Goal: Task Accomplishment & Management: Use online tool/utility

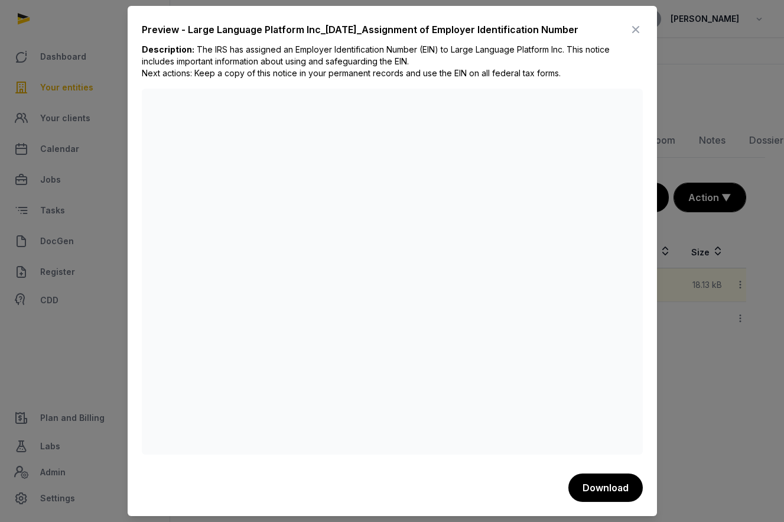
click at [634, 28] on icon at bounding box center [636, 29] width 14 height 19
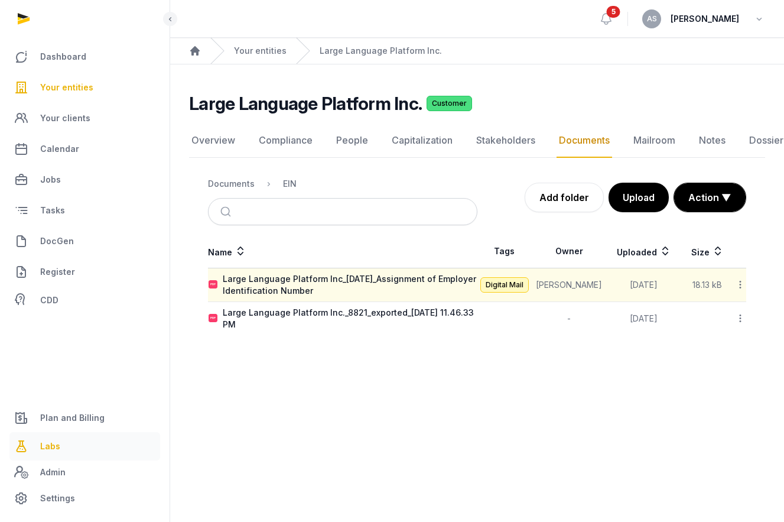
click at [60, 442] on link "Labs" at bounding box center [84, 446] width 151 height 28
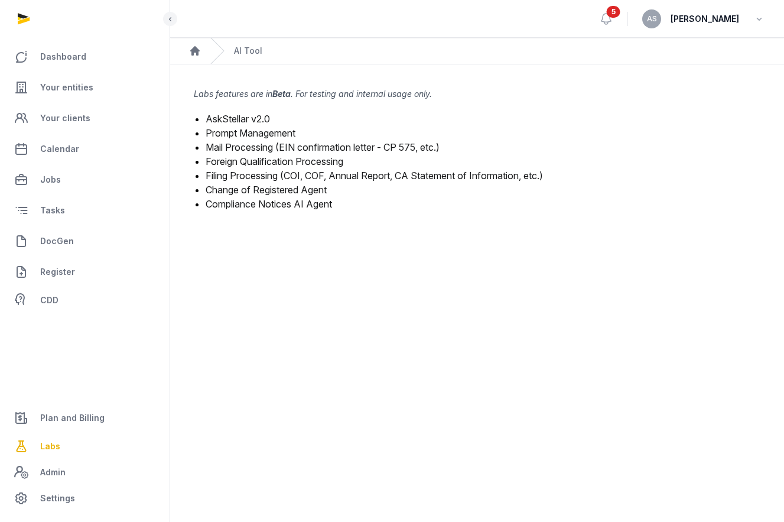
click at [255, 144] on link "Mail Processing (EIN confirmation letter - CP 575, etc.)" at bounding box center [323, 147] width 234 height 12
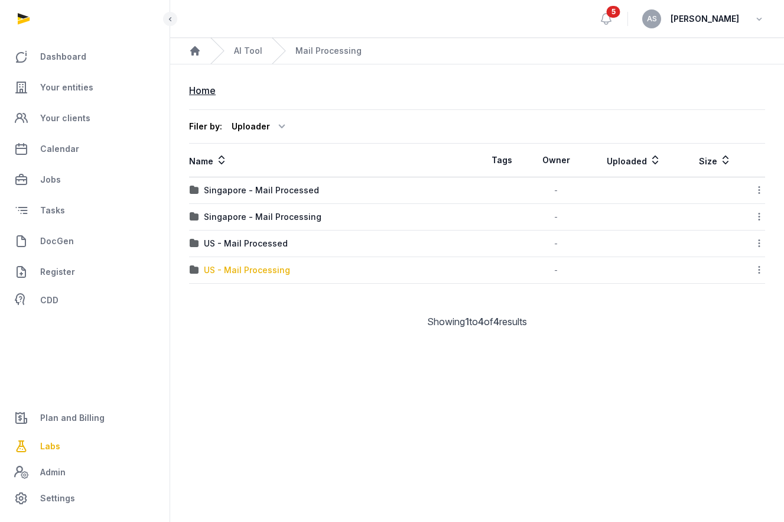
click at [270, 270] on div "US - Mail Processing" at bounding box center [247, 270] width 86 height 12
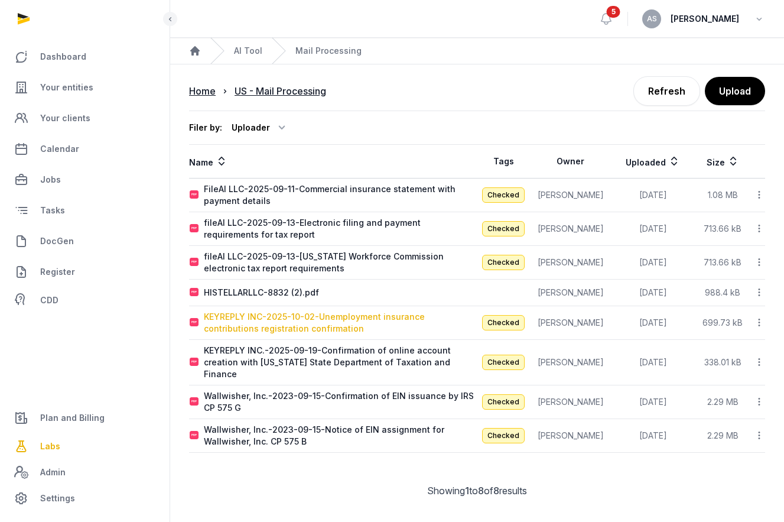
click at [340, 315] on div "KEYREPLY INC-2025-10-02-Unemployment insurance contributions registration confi…" at bounding box center [340, 323] width 273 height 24
type input "**********"
type textarea "**********"
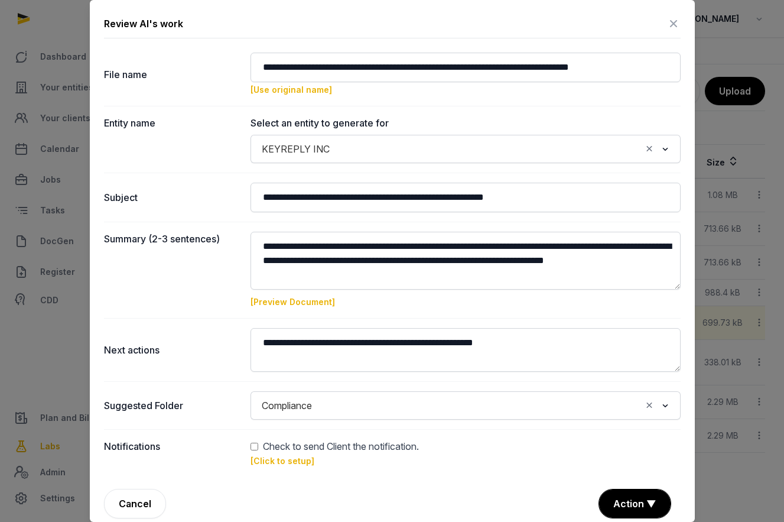
click at [284, 301] on link "[Preview Document]" at bounding box center [292, 302] width 84 height 10
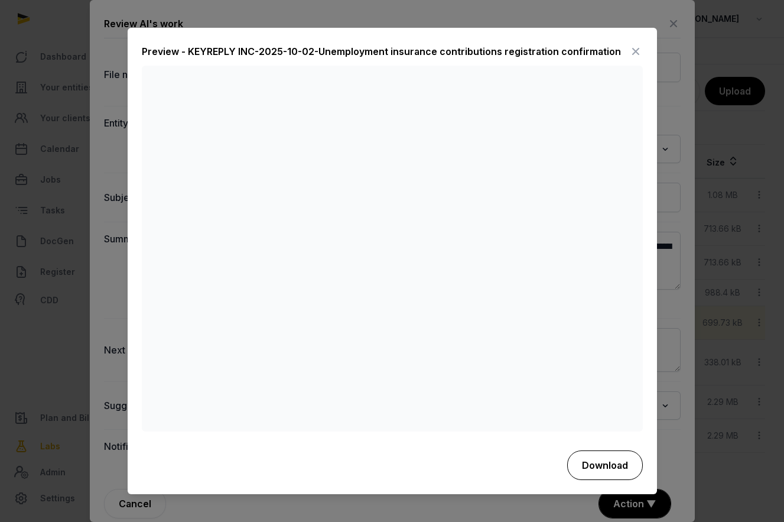
click at [591, 457] on button "Download" at bounding box center [605, 465] width 76 height 30
click at [387, 48] on div "Preview - KEYREPLY INC-2025-10-02-Unemployment insurance contributions registra…" at bounding box center [381, 52] width 479 height 14
click at [631, 52] on icon at bounding box center [636, 52] width 14 height 19
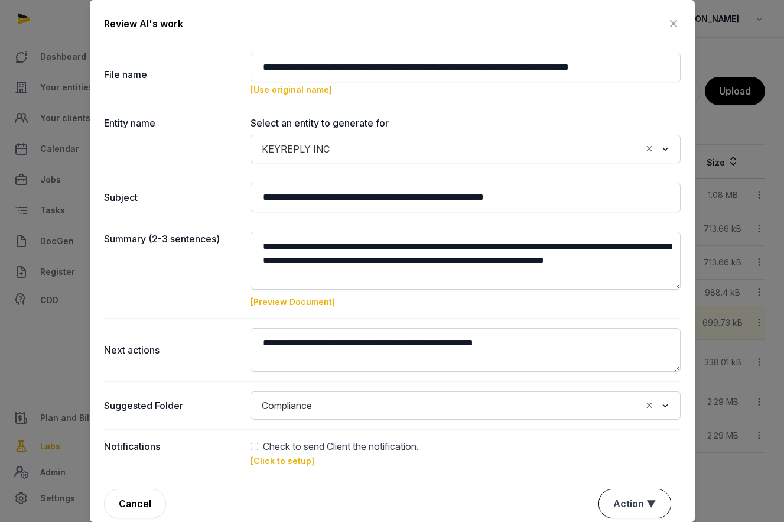
click at [636, 494] on button "Action ▼" at bounding box center [634, 503] width 71 height 28
click at [621, 434] on div "Approve" at bounding box center [633, 436] width 95 height 24
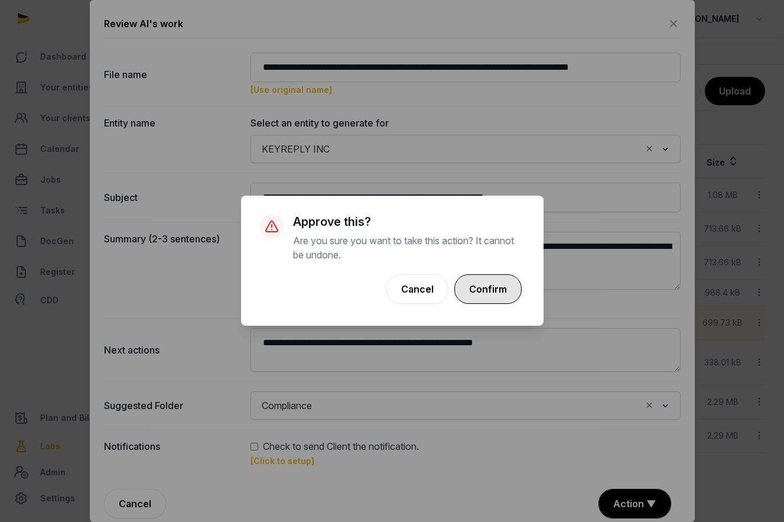
click at [487, 292] on button "Confirm" at bounding box center [487, 289] width 67 height 30
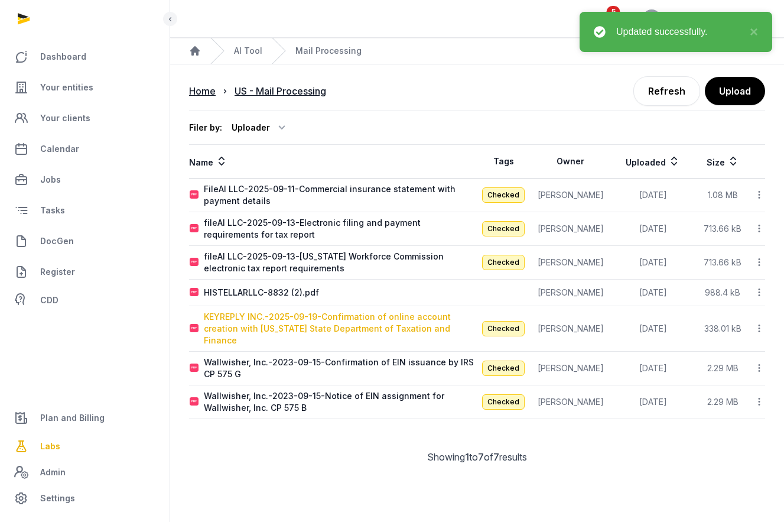
click at [302, 315] on div "KEYREPLY INC.-2025-09-19-Confirmation of online account creation with [US_STATE…" at bounding box center [340, 328] width 273 height 35
type input "**********"
type textarea "**********"
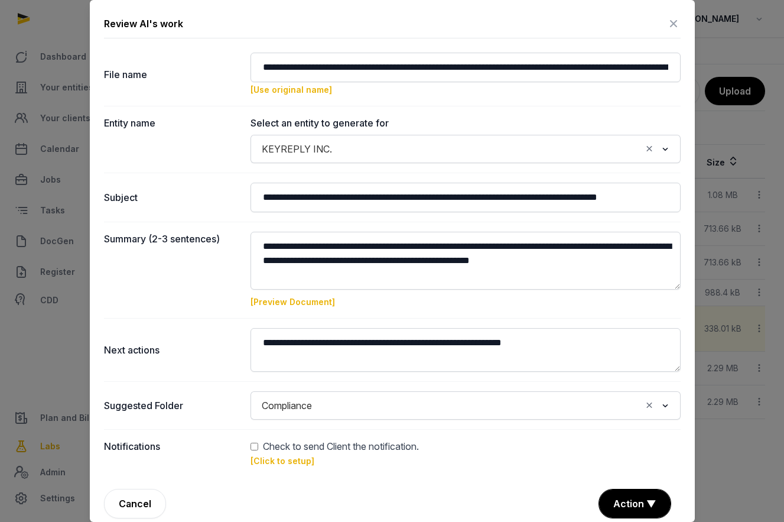
click at [289, 302] on link "[Preview Document]" at bounding box center [292, 302] width 84 height 10
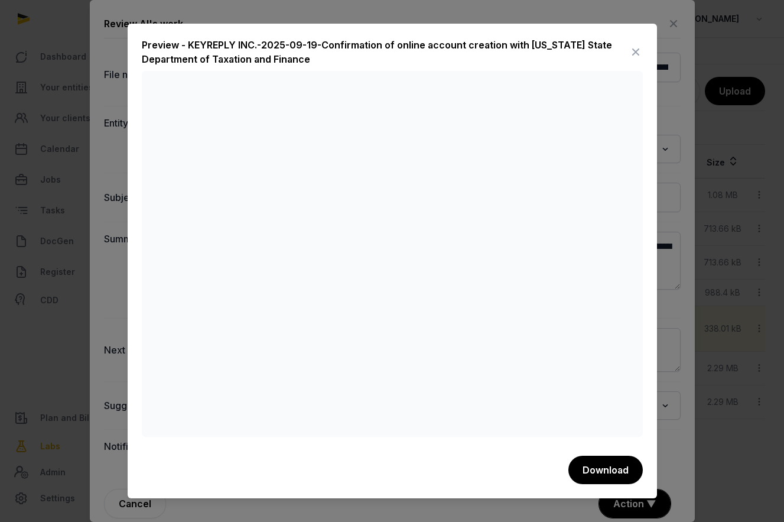
click at [636, 49] on icon at bounding box center [636, 52] width 14 height 19
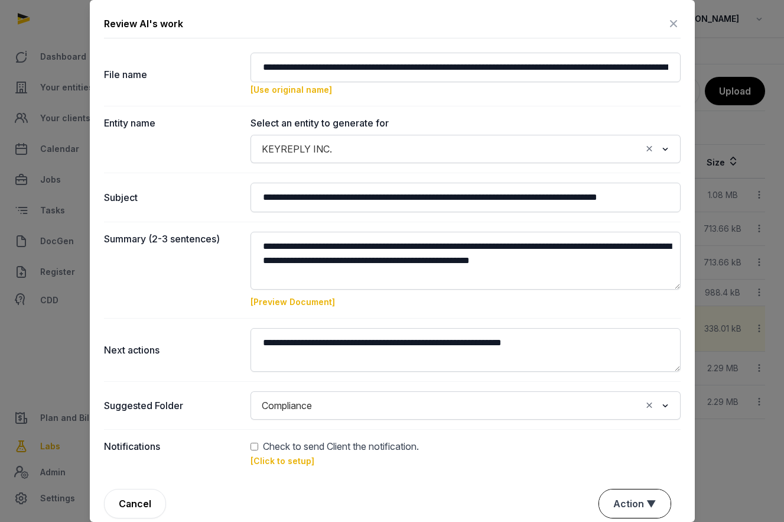
click at [623, 497] on button "Action ▼" at bounding box center [634, 503] width 71 height 28
click at [617, 434] on div "Approve" at bounding box center [633, 436] width 95 height 24
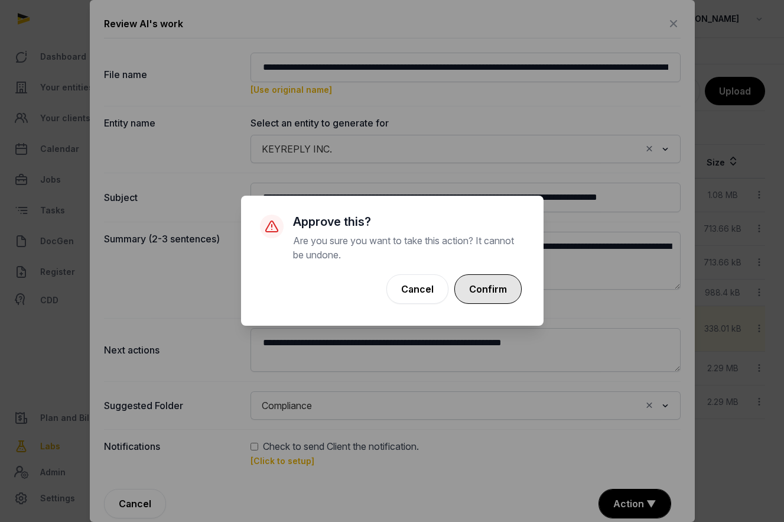
click at [490, 293] on button "Confirm" at bounding box center [487, 289] width 67 height 30
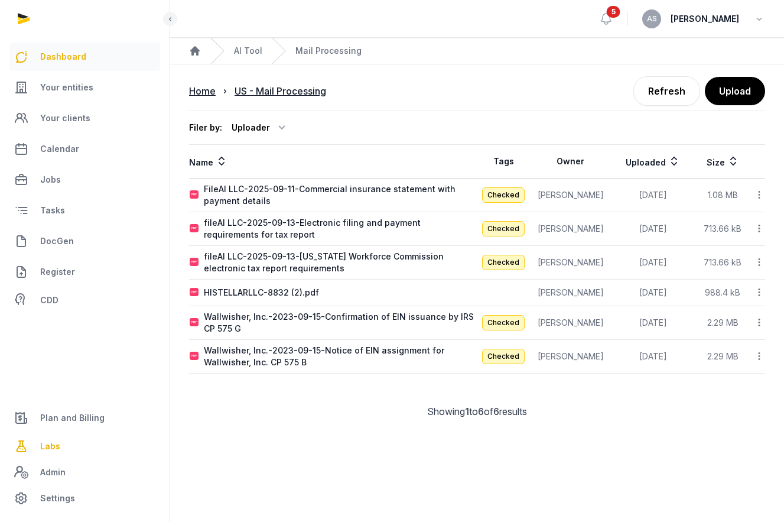
click at [82, 63] on span "Dashboard" at bounding box center [63, 57] width 46 height 14
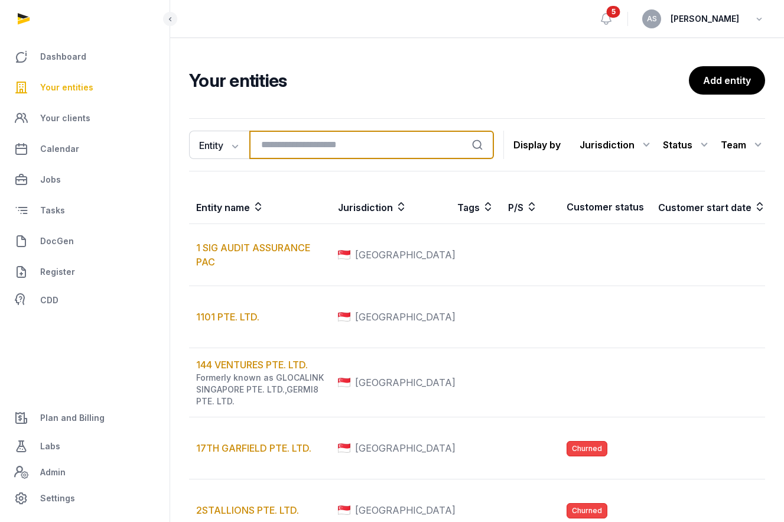
click at [273, 135] on input "search" at bounding box center [371, 145] width 245 height 28
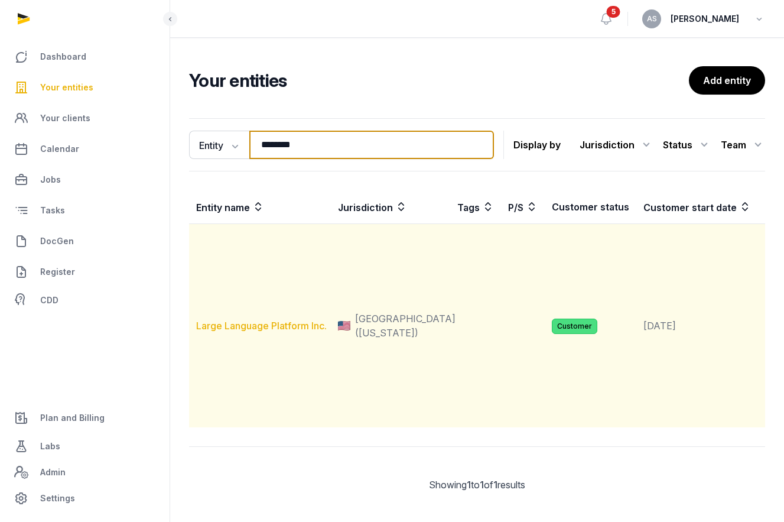
type input "********"
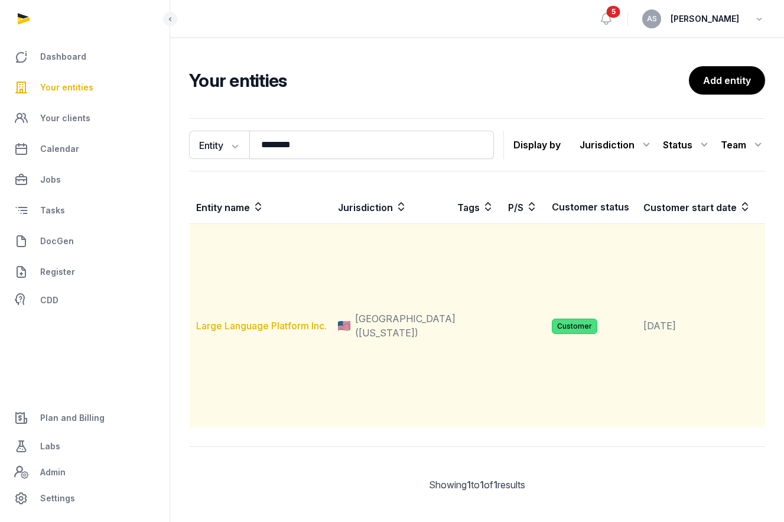
click at [259, 331] on link "Large Language Platform Inc." at bounding box center [261, 326] width 131 height 12
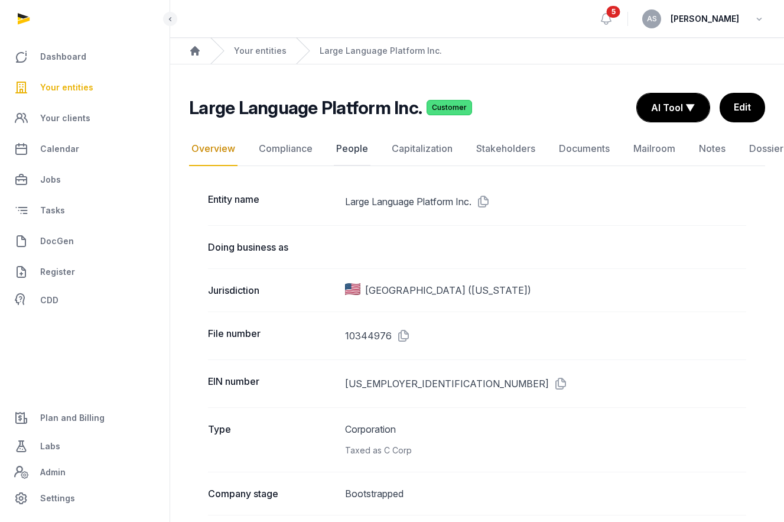
click at [351, 148] on link "People" at bounding box center [352, 149] width 37 height 34
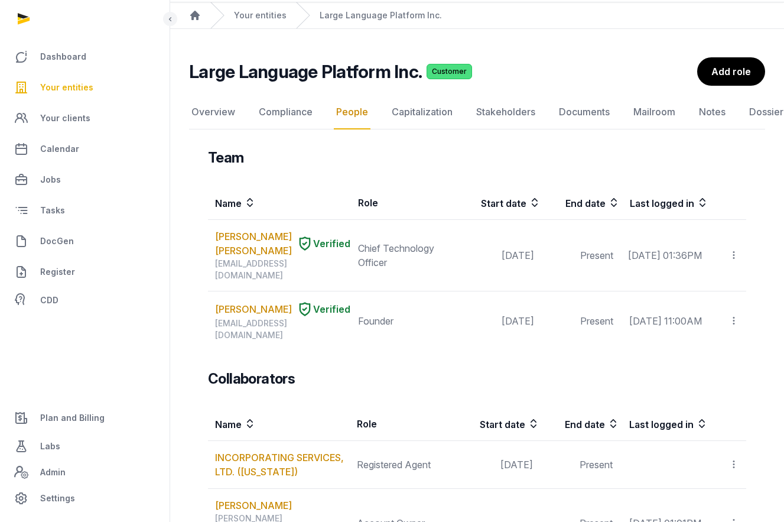
scroll to position [62, 0]
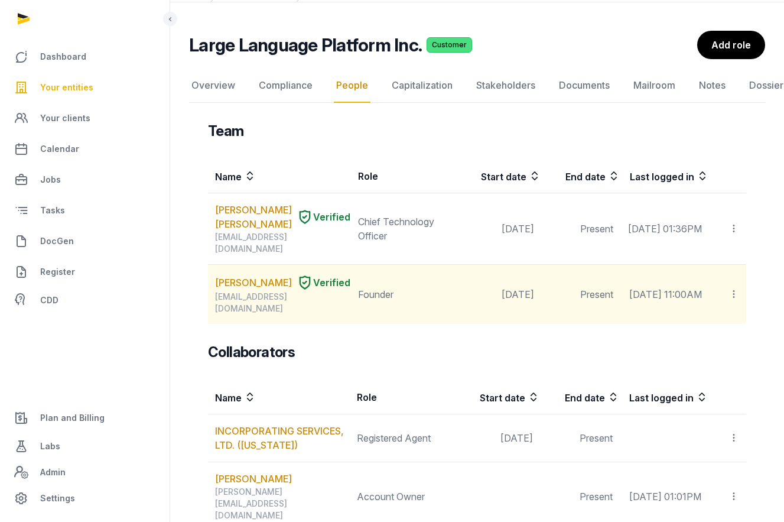
click at [730, 294] on icon at bounding box center [733, 294] width 11 height 12
click at [238, 281] on link "GAGANDEEP SINGH" at bounding box center [253, 282] width 77 height 14
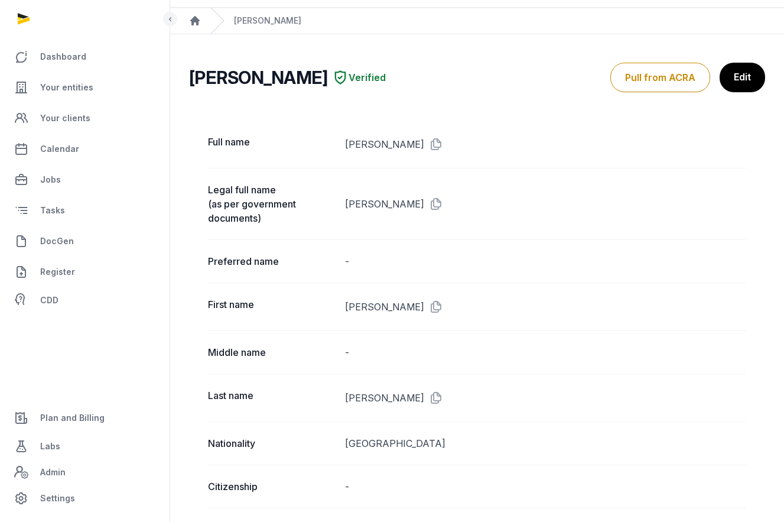
scroll to position [15, 0]
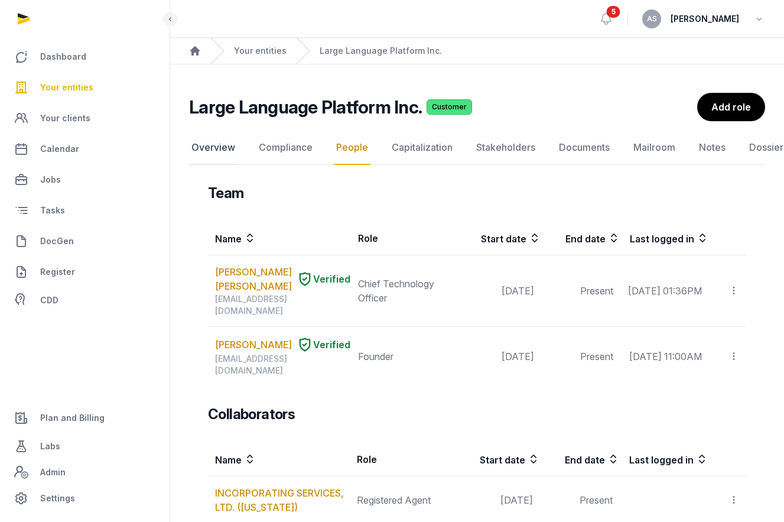
click at [224, 147] on link "Overview" at bounding box center [213, 148] width 48 height 34
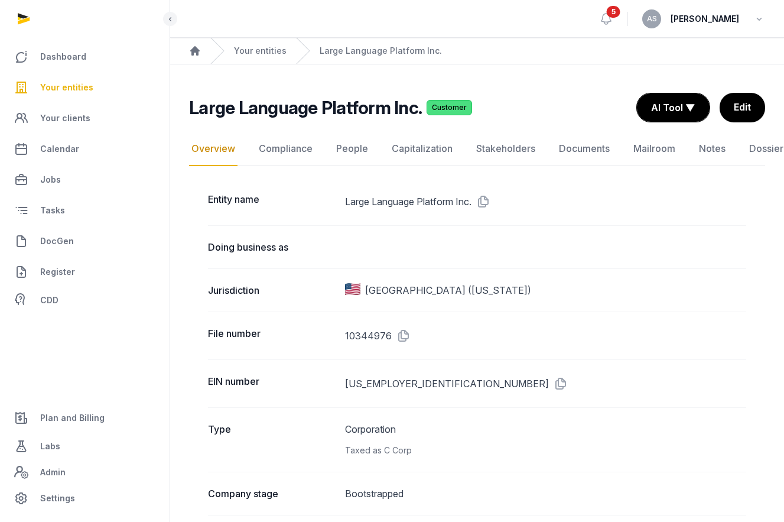
click at [451, 199] on dd "Large Language Platform Inc." at bounding box center [545, 201] width 401 height 19
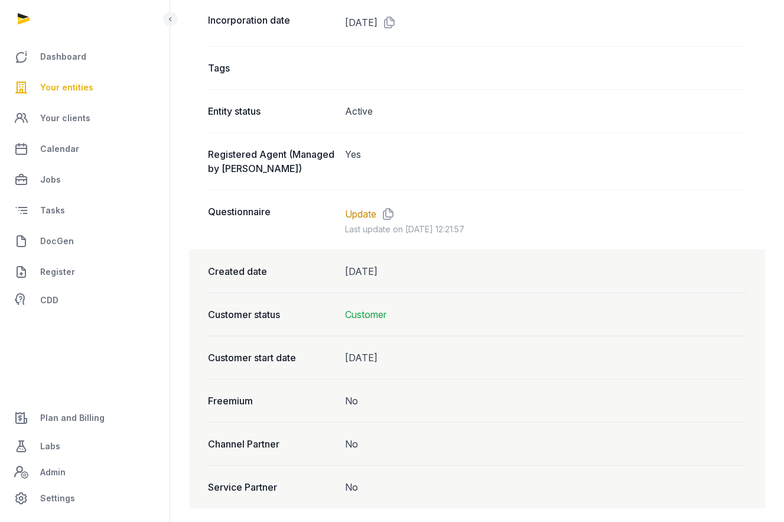
scroll to position [949, 0]
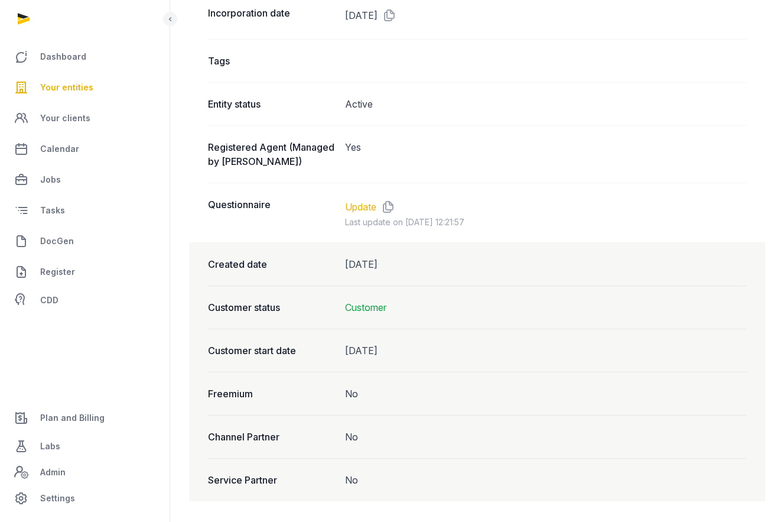
click at [373, 207] on link "Update" at bounding box center [360, 207] width 31 height 14
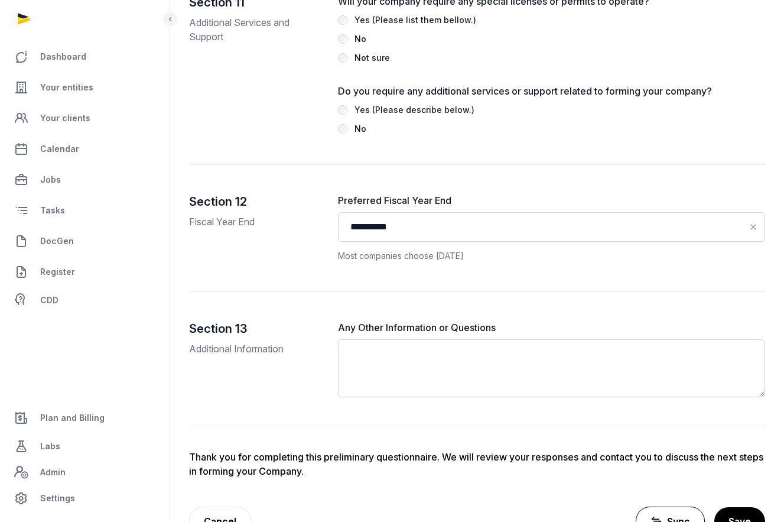
scroll to position [3615, 0]
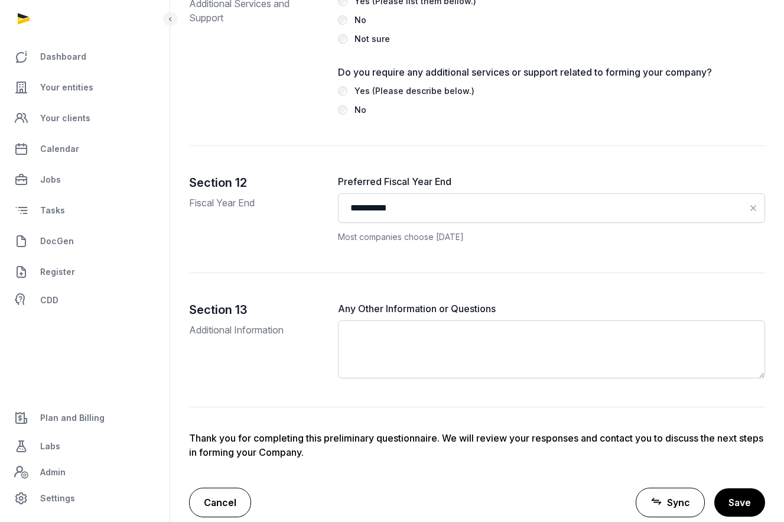
click at [232, 487] on link "Cancel" at bounding box center [220, 502] width 62 height 30
